Goal: Find specific page/section: Find specific page/section

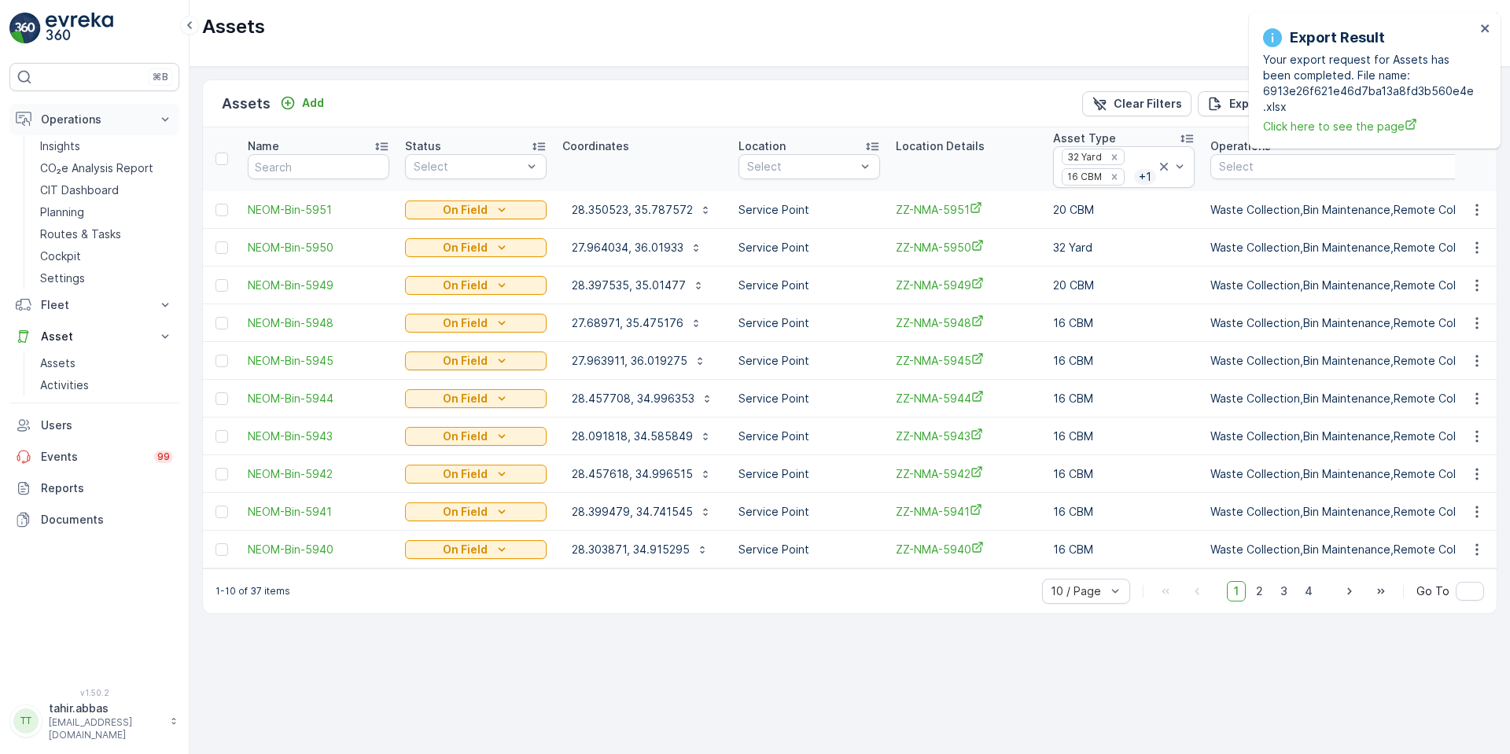
click at [72, 120] on p "Operations" at bounding box center [94, 120] width 107 height 16
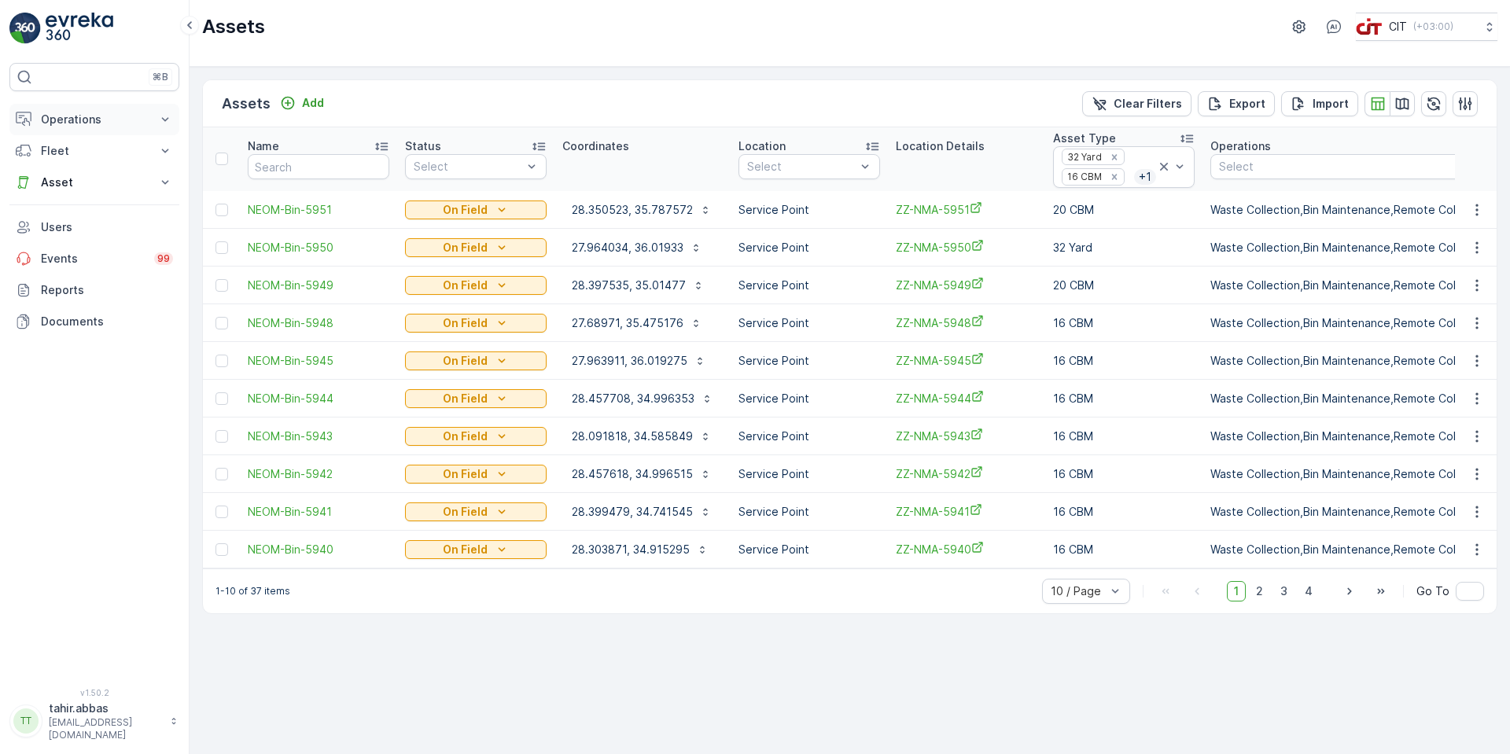
click at [96, 121] on p "Operations" at bounding box center [94, 120] width 107 height 16
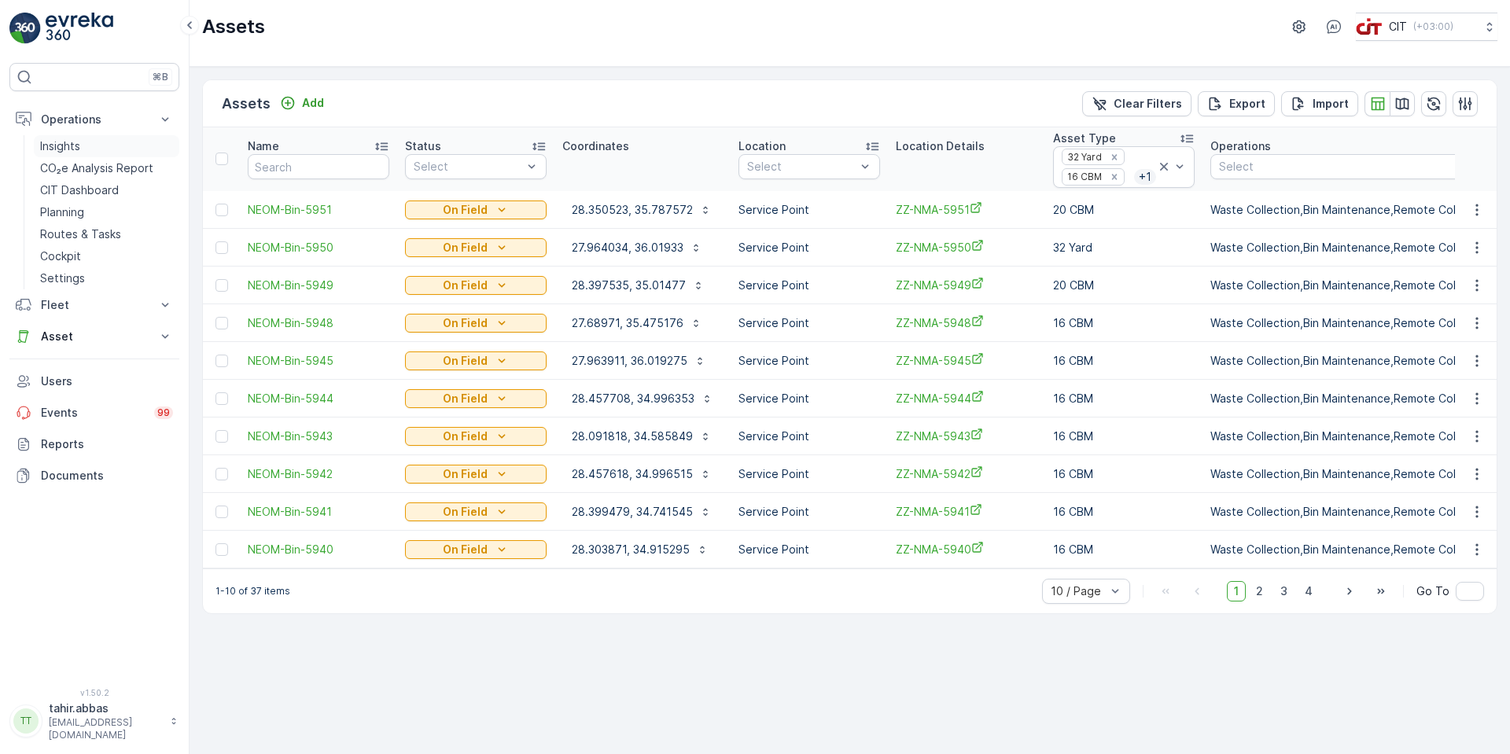
click at [72, 145] on p "Insights" at bounding box center [60, 146] width 40 height 16
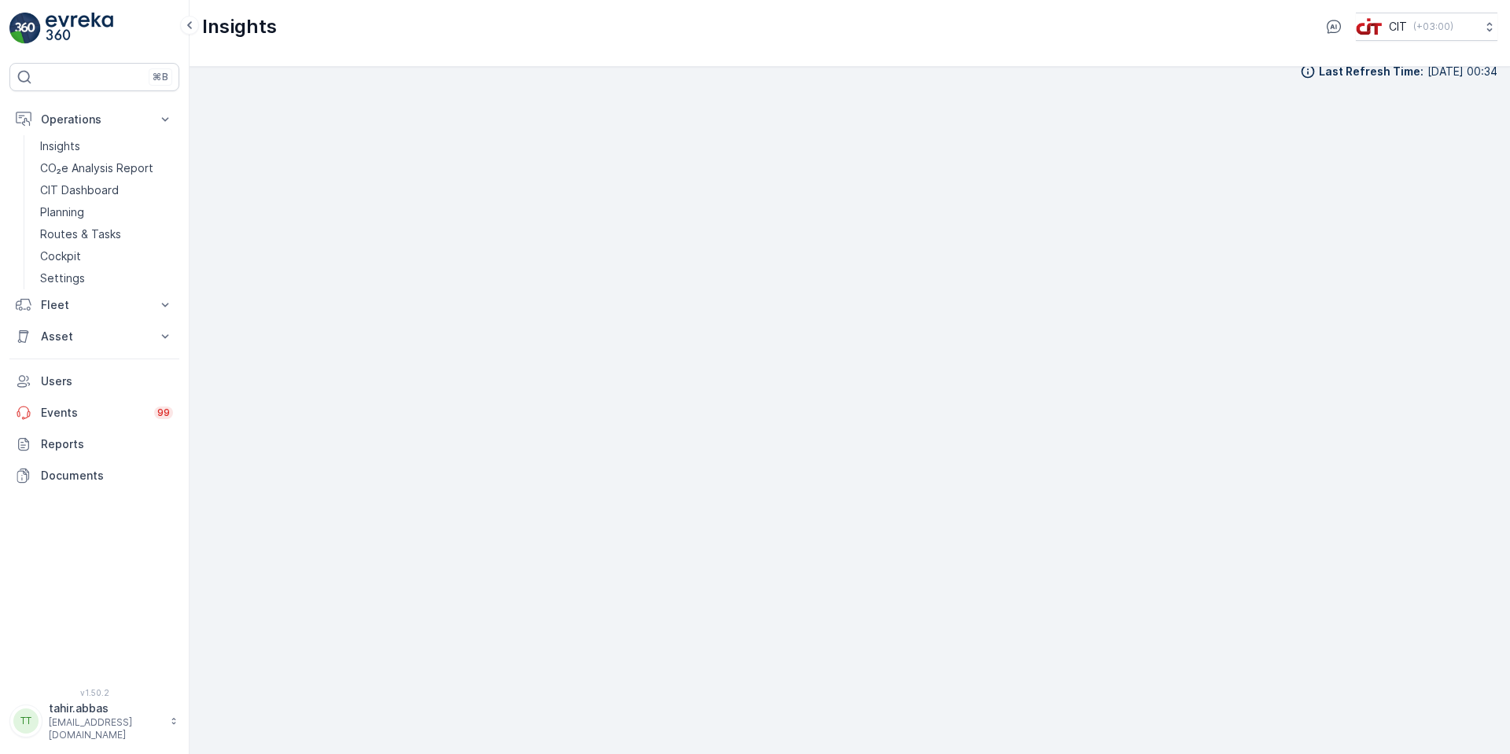
scroll to position [18, 0]
